Goal: Information Seeking & Learning: Compare options

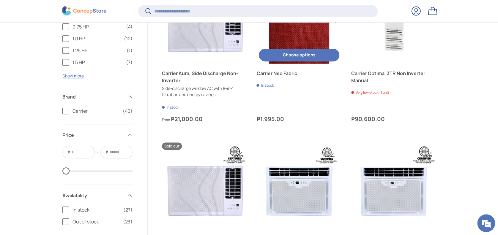
scroll to position [1260, 0]
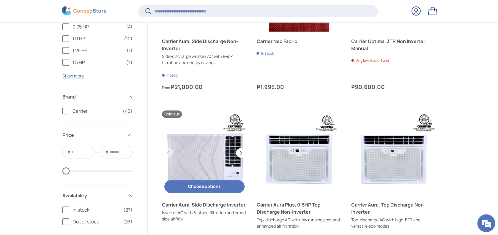
click at [210, 150] on link "Carrier Aura, Side Discharge Inverter" at bounding box center [204, 152] width 85 height 85
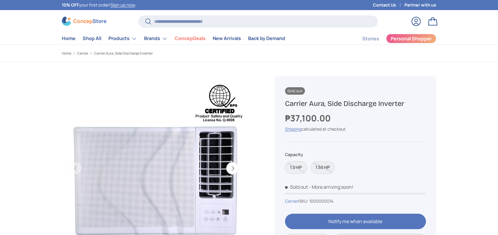
click at [300, 168] on label "1.0 HP" at bounding box center [296, 167] width 22 height 13
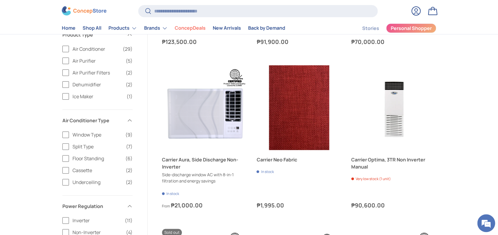
scroll to position [1142, 0]
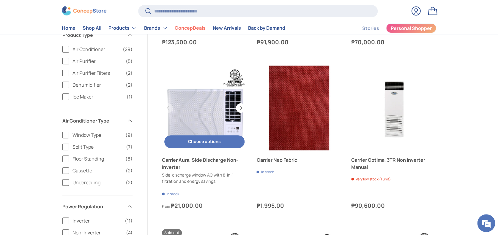
click at [190, 162] on link "Carrier Aura, Side Discharge Non-Inverter" at bounding box center [204, 163] width 85 height 14
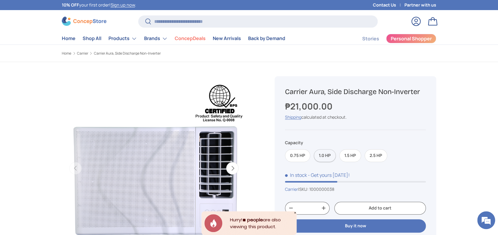
click at [317, 159] on label "1.0 HP" at bounding box center [325, 155] width 22 height 13
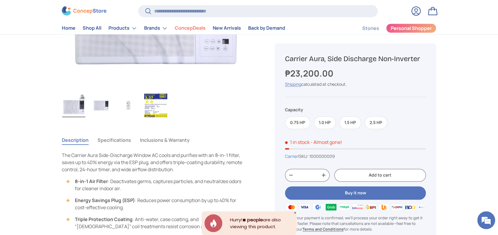
scroll to position [158, 0]
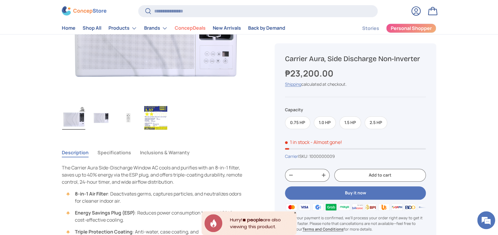
click at [133, 206] on ul "8-in-1 Air Filter : Deactivates germs, captures particles, and neutralizes odor…" at bounding box center [154, 235] width 184 height 90
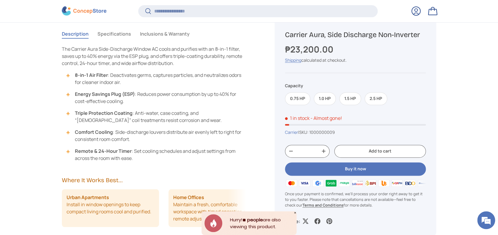
scroll to position [1396, 2427]
